Goal: Task Accomplishment & Management: Use online tool/utility

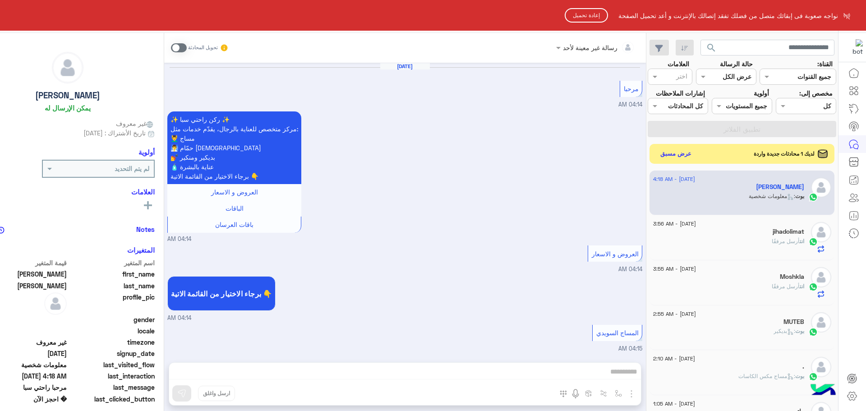
scroll to position [340, 0]
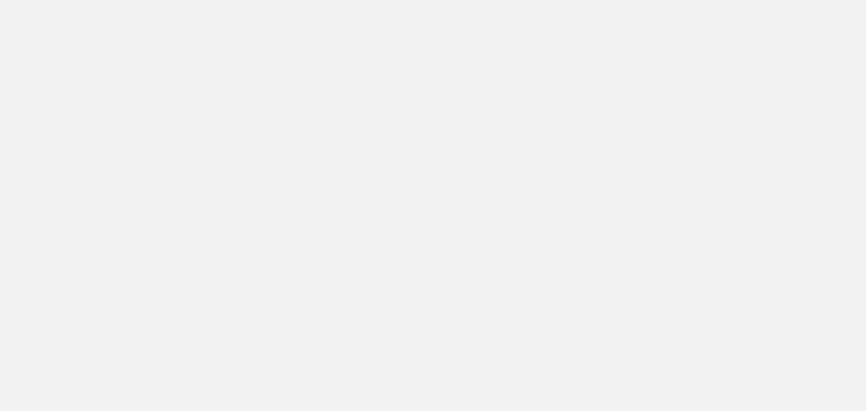
scroll to position [286, 0]
